Goal: Find specific page/section: Find specific page/section

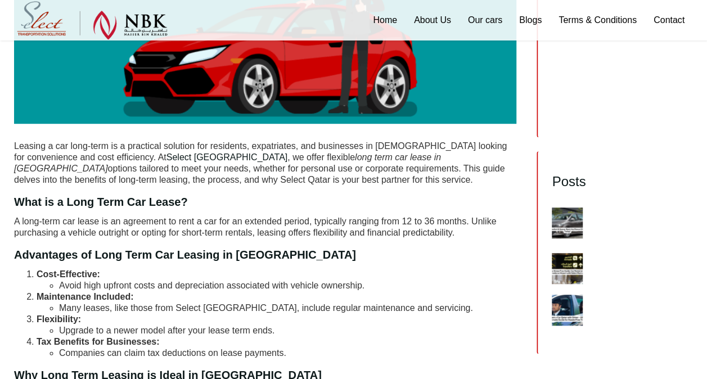
scroll to position [338, 0]
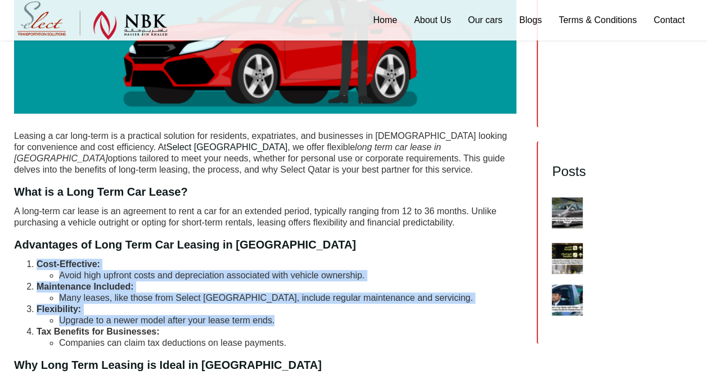
drag, startPoint x: 325, startPoint y: 329, endPoint x: 277, endPoint y: 268, distance: 77.7
click at [277, 268] on ol "Cost-Effective: Avoid high upfront costs and depreciation associated with vehic…" at bounding box center [265, 304] width 503 height 90
drag, startPoint x: 277, startPoint y: 268, endPoint x: 288, endPoint y: 267, distance: 10.8
click at [277, 265] on li "Cost-Effective: Avoid high upfront costs and depreciation associated with vehic…" at bounding box center [277, 270] width 480 height 23
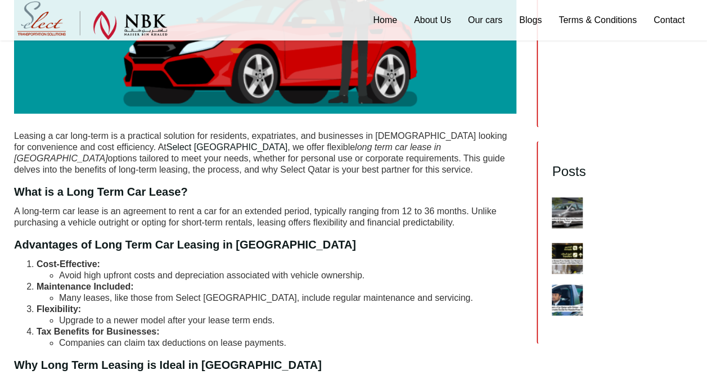
click at [355, 280] on li "Avoid high upfront costs and depreciation associated with vehicle ownership." at bounding box center [288, 275] width 458 height 11
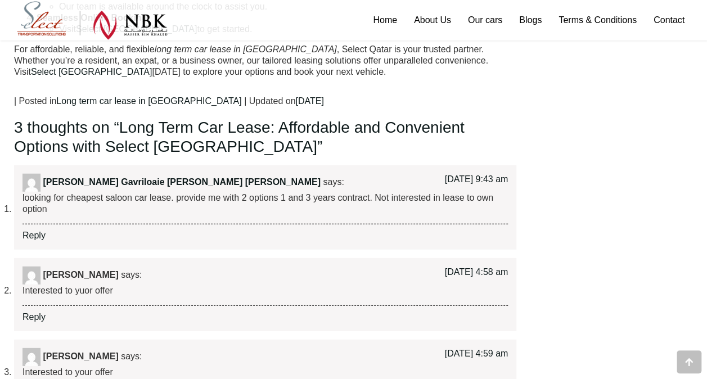
scroll to position [1463, 0]
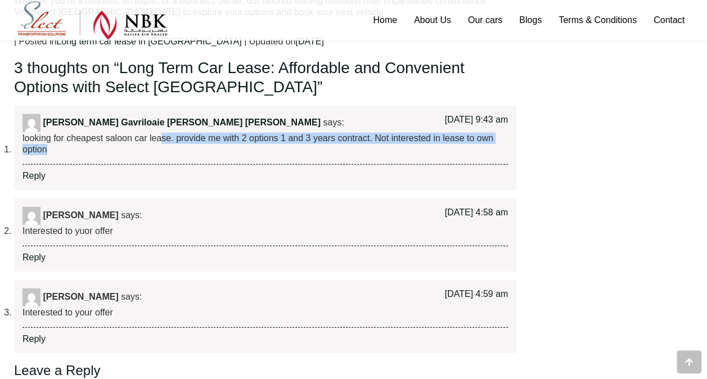
drag, startPoint x: 155, startPoint y: 156, endPoint x: 162, endPoint y: 134, distance: 23.7
click at [162, 134] on div "looking for cheapest saloon car lease. provide me with 2 options 1 and 3 years …" at bounding box center [266, 149] width 486 height 32
drag, startPoint x: 162, startPoint y: 134, endPoint x: 181, endPoint y: 158, distance: 30.4
click at [181, 158] on div "looking for cheapest saloon car lease. provide me with 2 options 1 and 3 years …" at bounding box center [266, 149] width 486 height 32
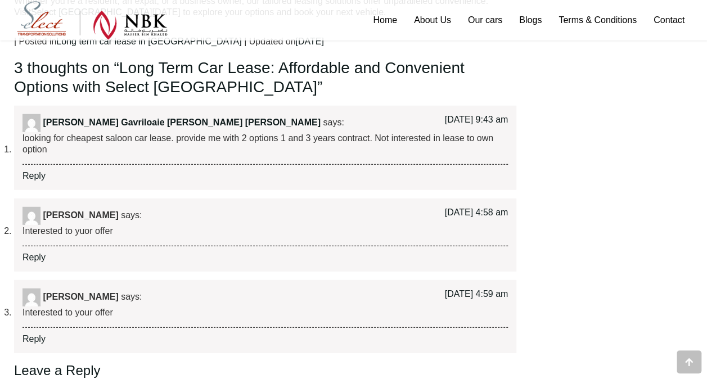
click at [218, 174] on div "Reply" at bounding box center [266, 176] width 486 height 11
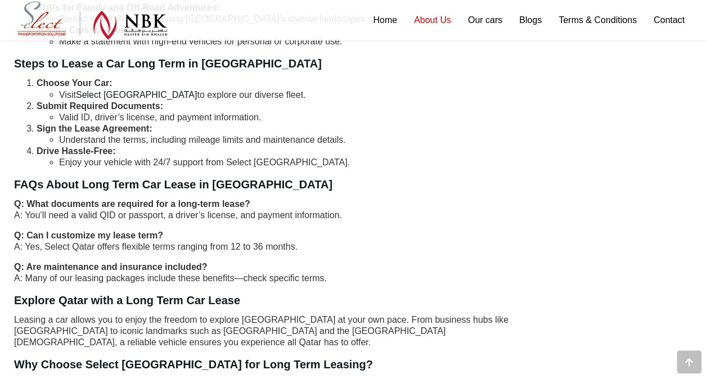
scroll to position [788, 0]
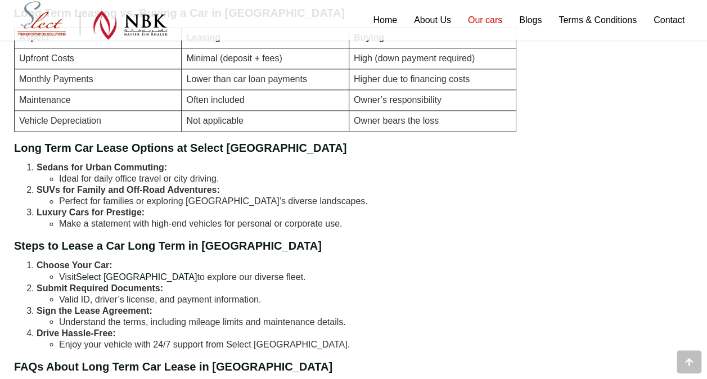
click at [480, 11] on link "Our cars" at bounding box center [485, 20] width 51 height 41
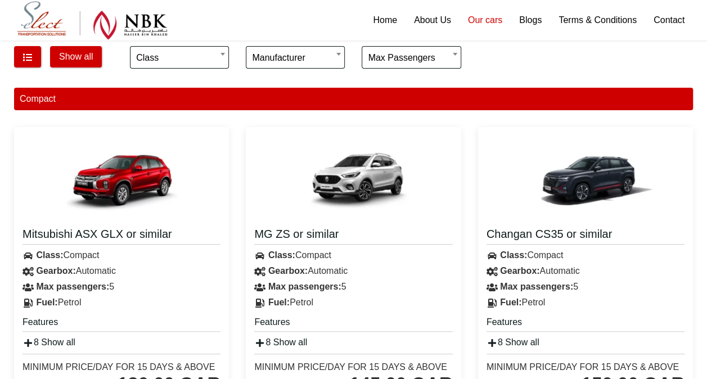
scroll to position [113, 0]
